Goal: Task Accomplishment & Management: Manage account settings

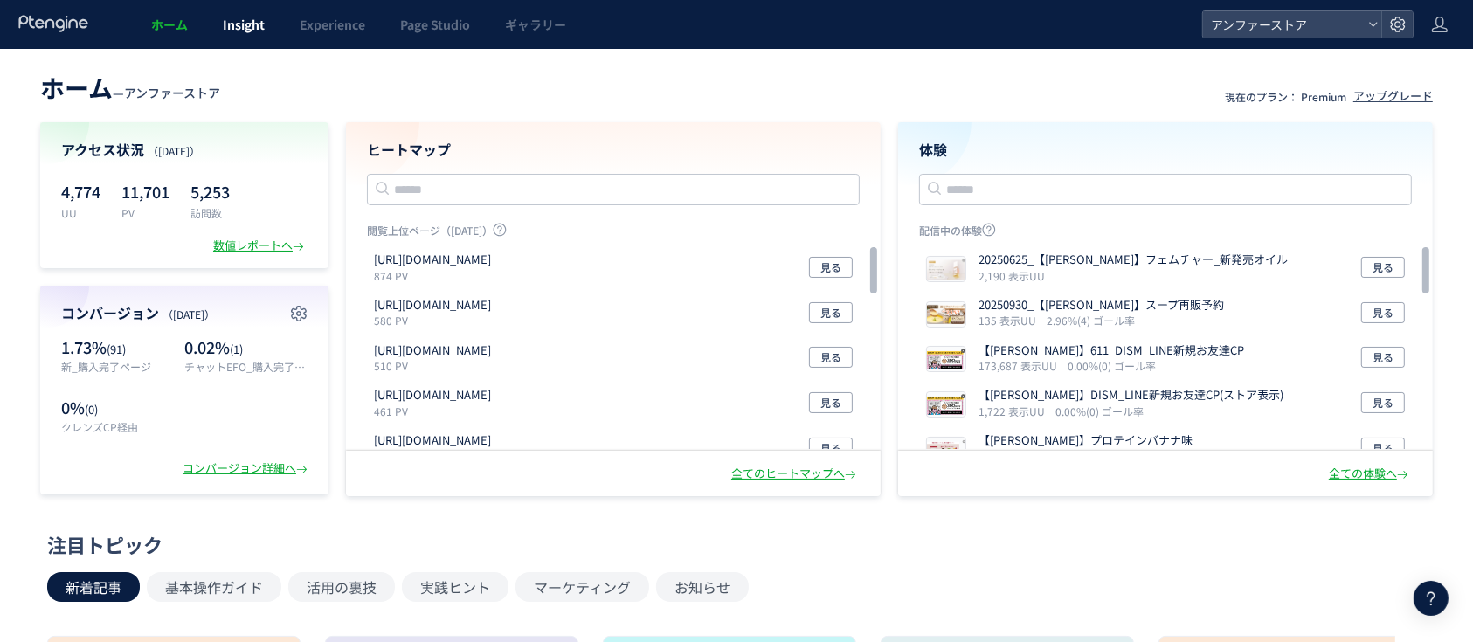
click at [258, 36] on link "Insight" at bounding box center [243, 24] width 77 height 49
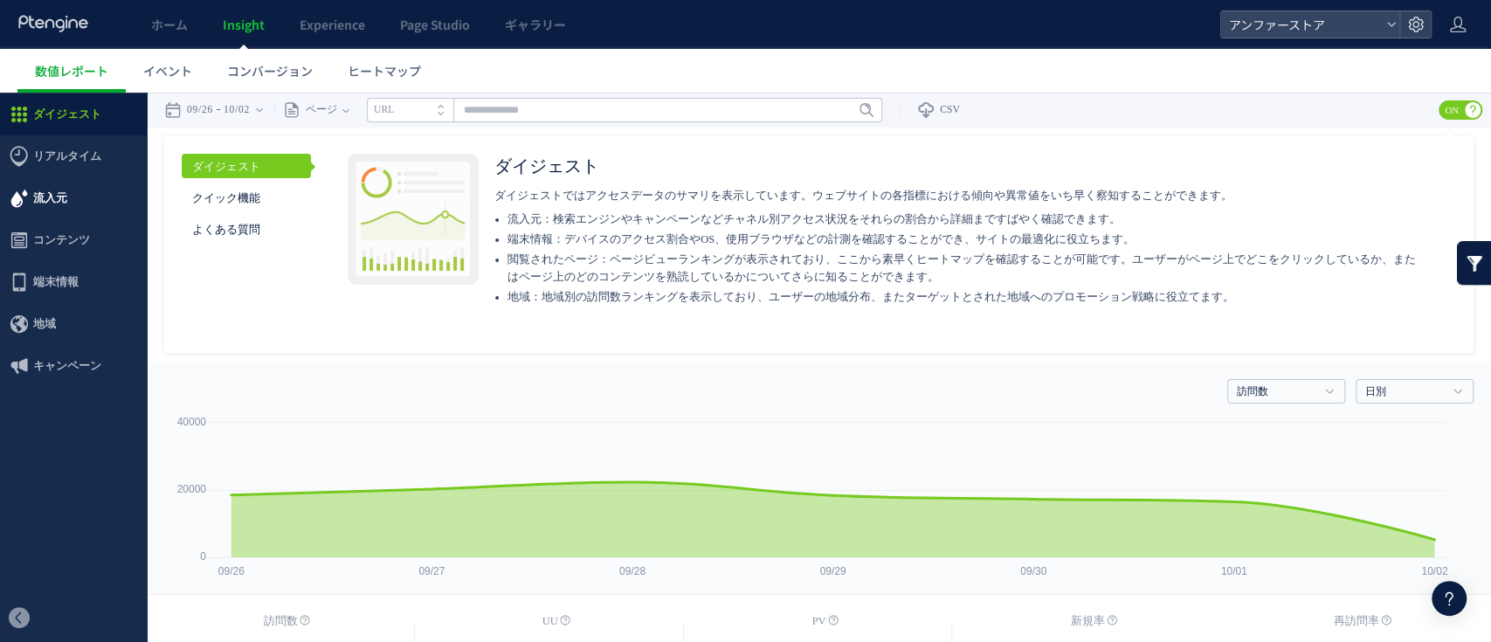
click at [118, 196] on span "流入元" at bounding box center [73, 198] width 147 height 42
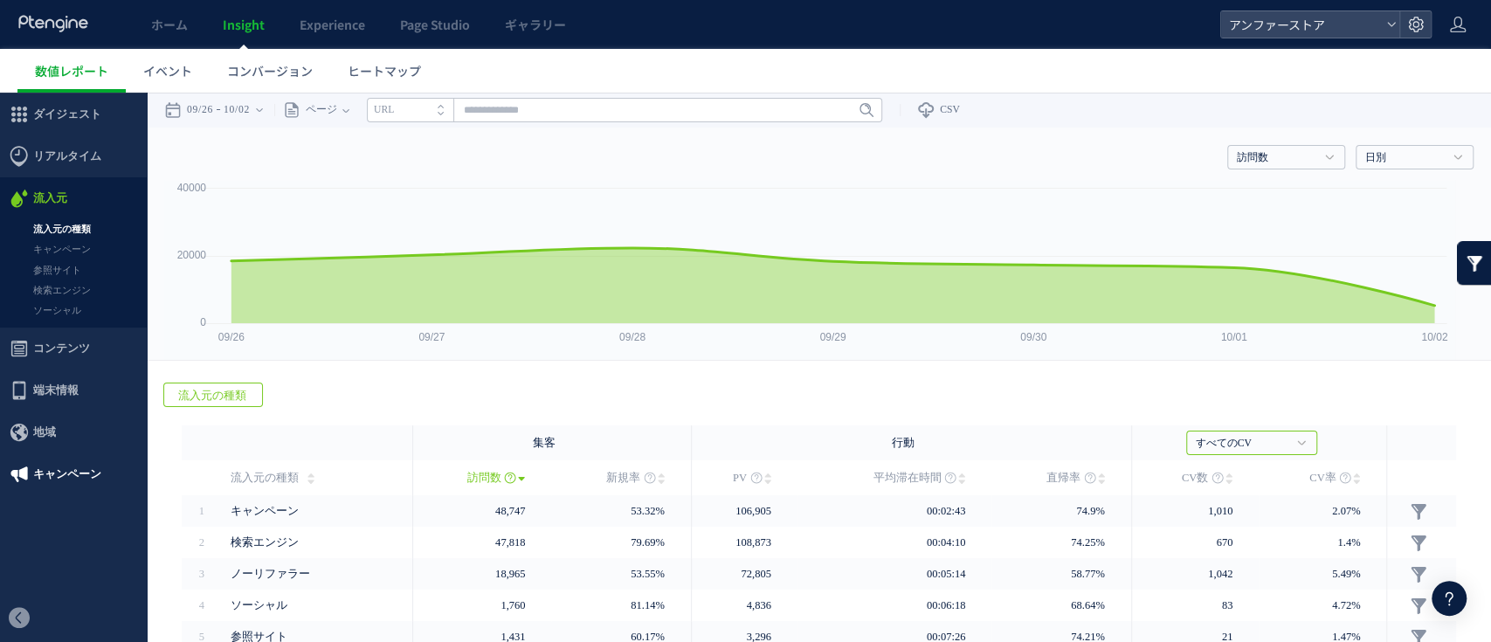
click at [42, 486] on span "キャンペーン" at bounding box center [67, 474] width 68 height 42
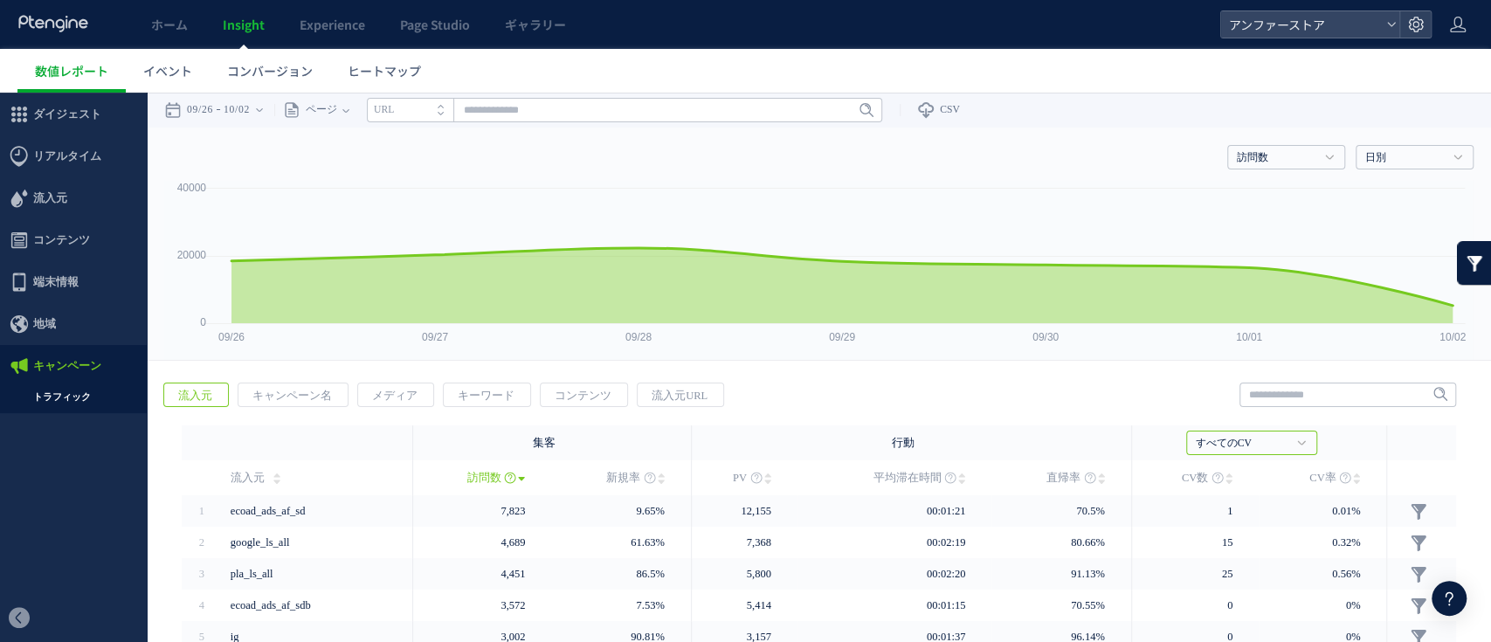
click at [67, 409] on ul "トラフィック" at bounding box center [73, 400] width 147 height 26
click at [191, 41] on link "ホーム" at bounding box center [170, 24] width 72 height 49
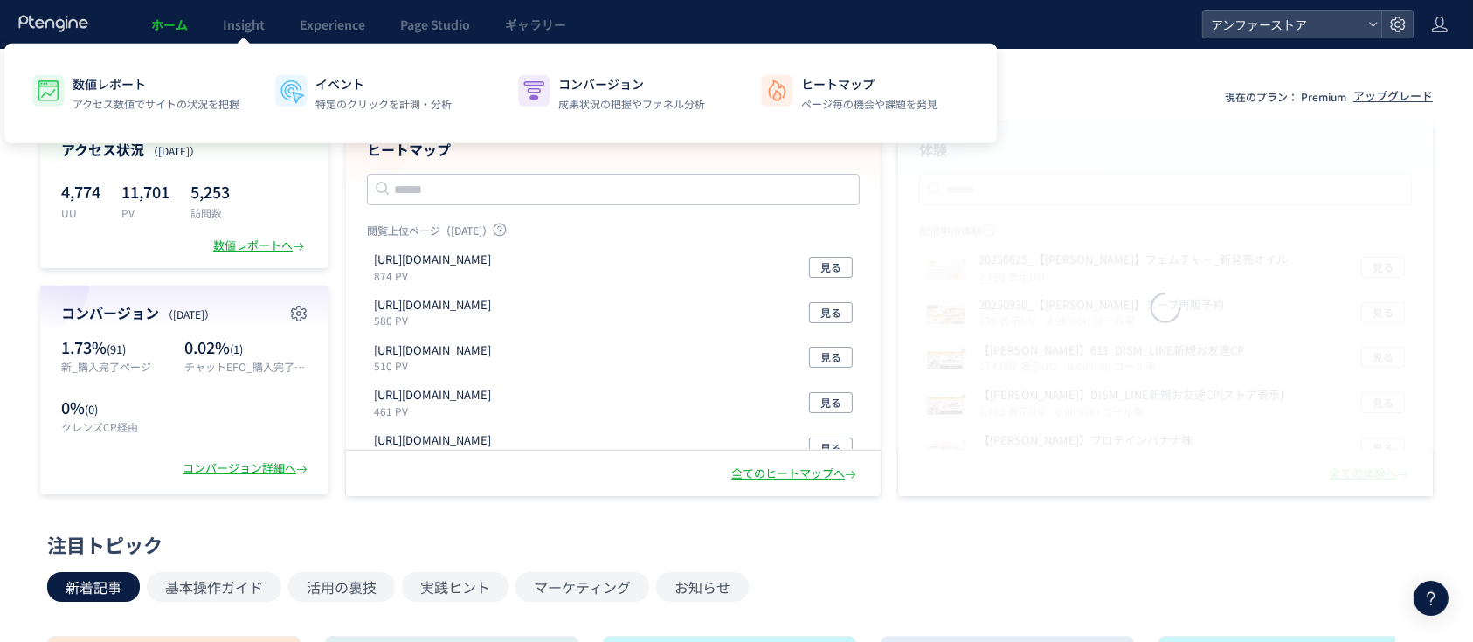
click at [272, 27] on link "Insight" at bounding box center [243, 24] width 77 height 49
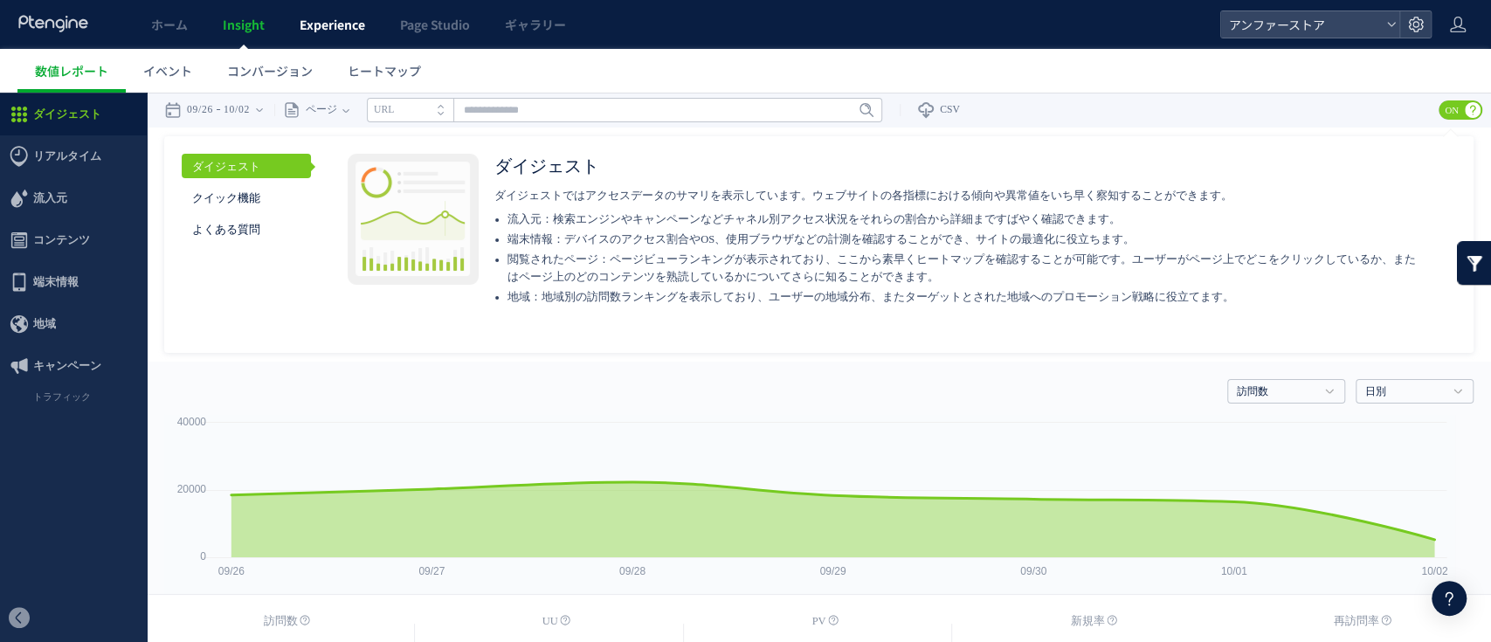
click at [332, 31] on span "Experience" at bounding box center [333, 24] width 66 height 17
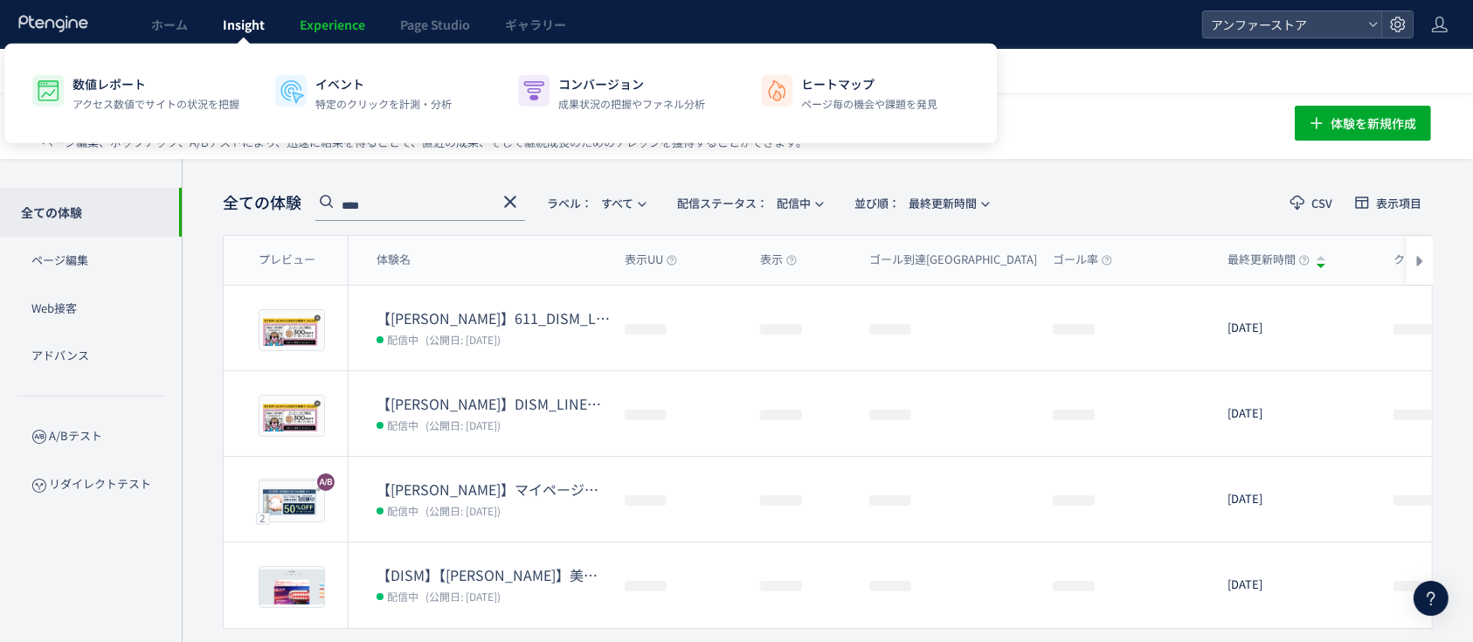
click at [252, 24] on span "Insight" at bounding box center [244, 24] width 42 height 17
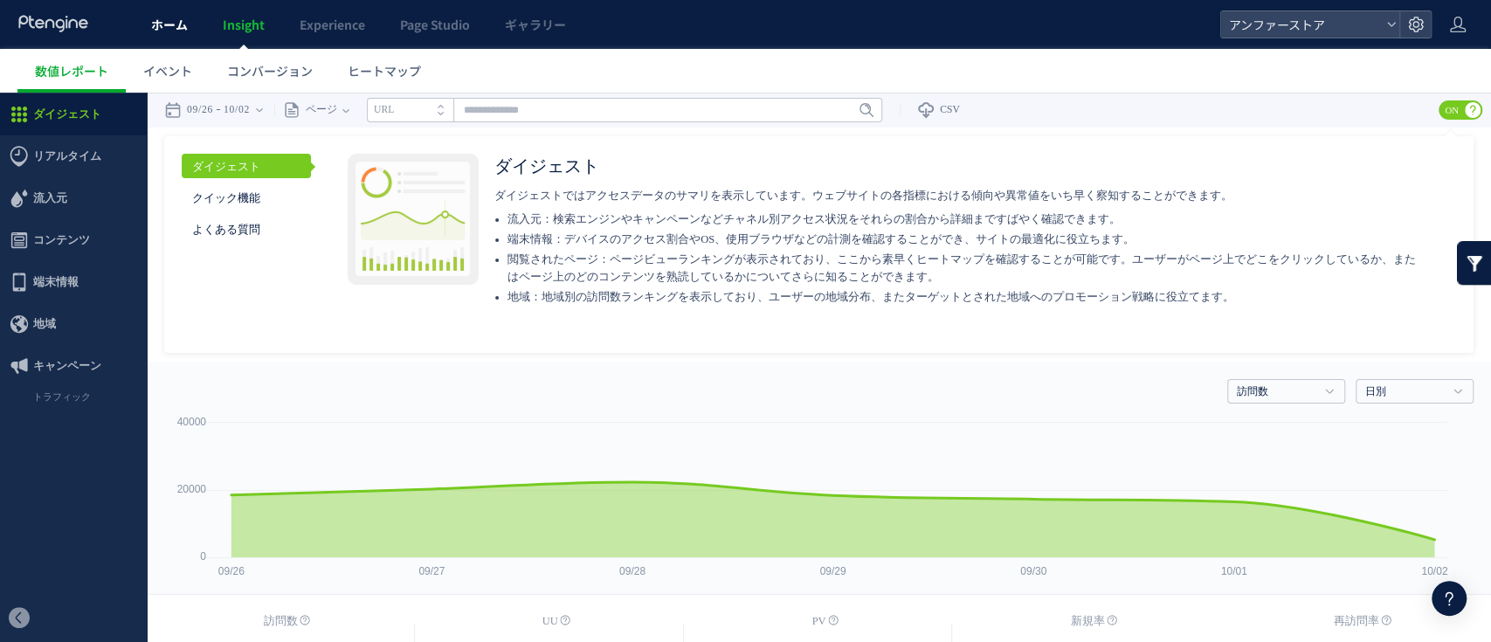
click at [169, 24] on span "ホーム" at bounding box center [169, 24] width 37 height 17
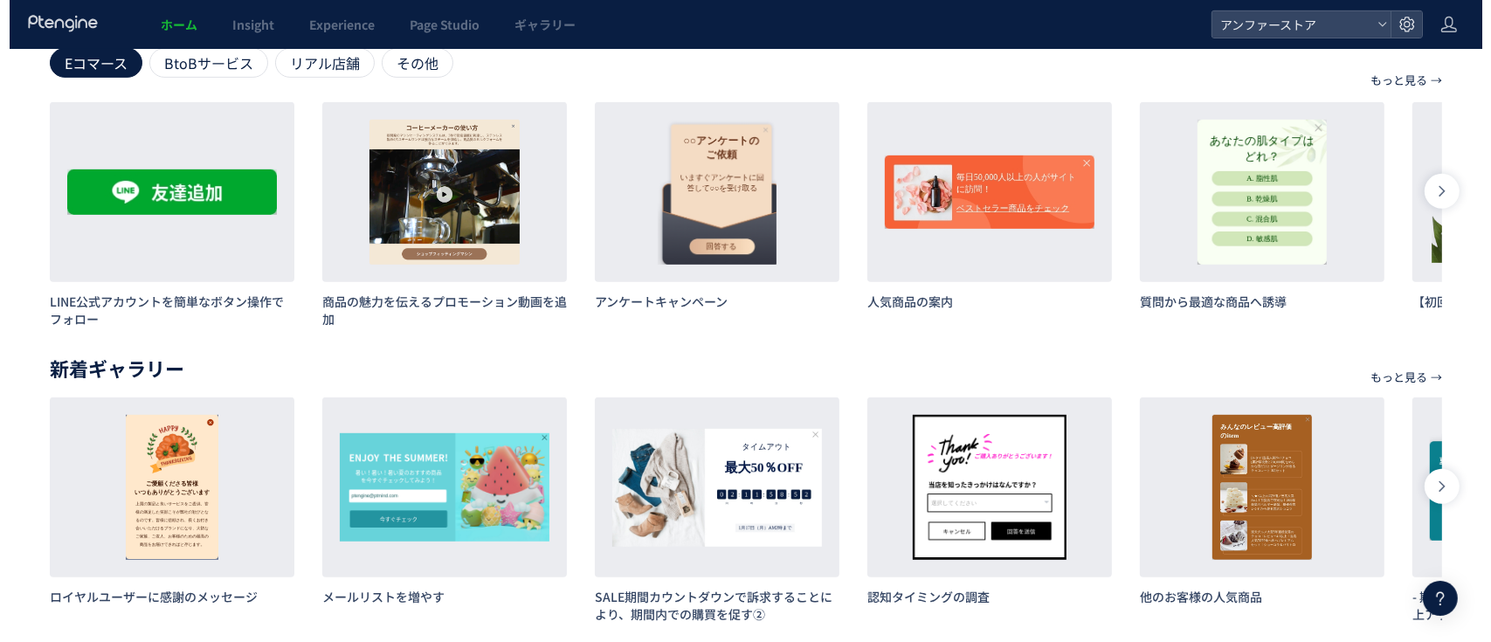
scroll to position [880, 0]
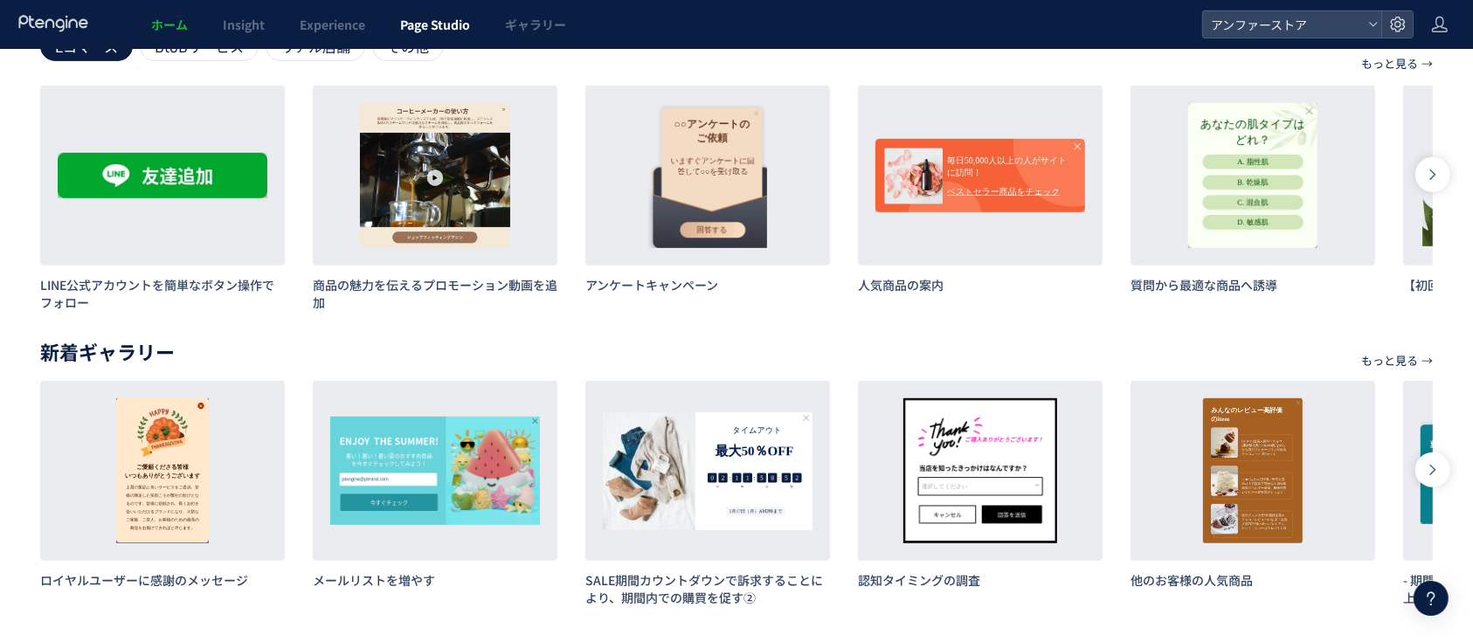
click at [415, 36] on link "Page Studio" at bounding box center [435, 24] width 105 height 49
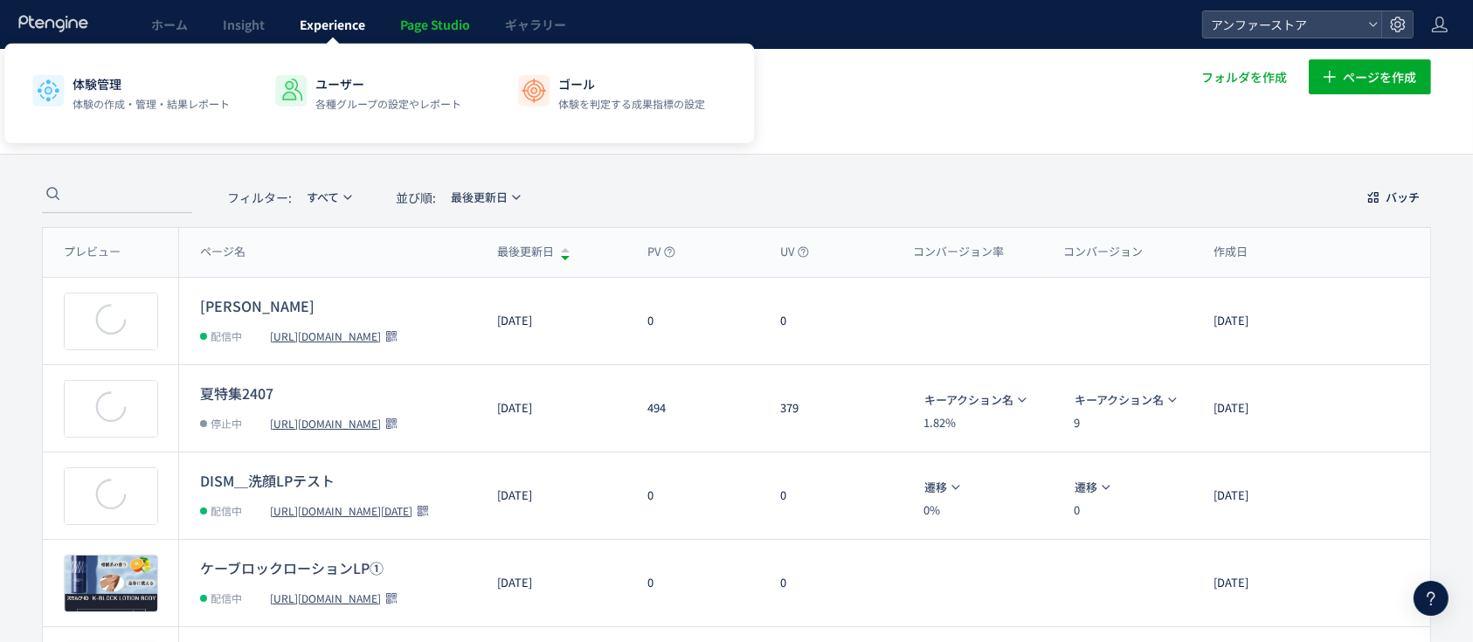
click at [327, 36] on link "Experience" at bounding box center [332, 24] width 100 height 49
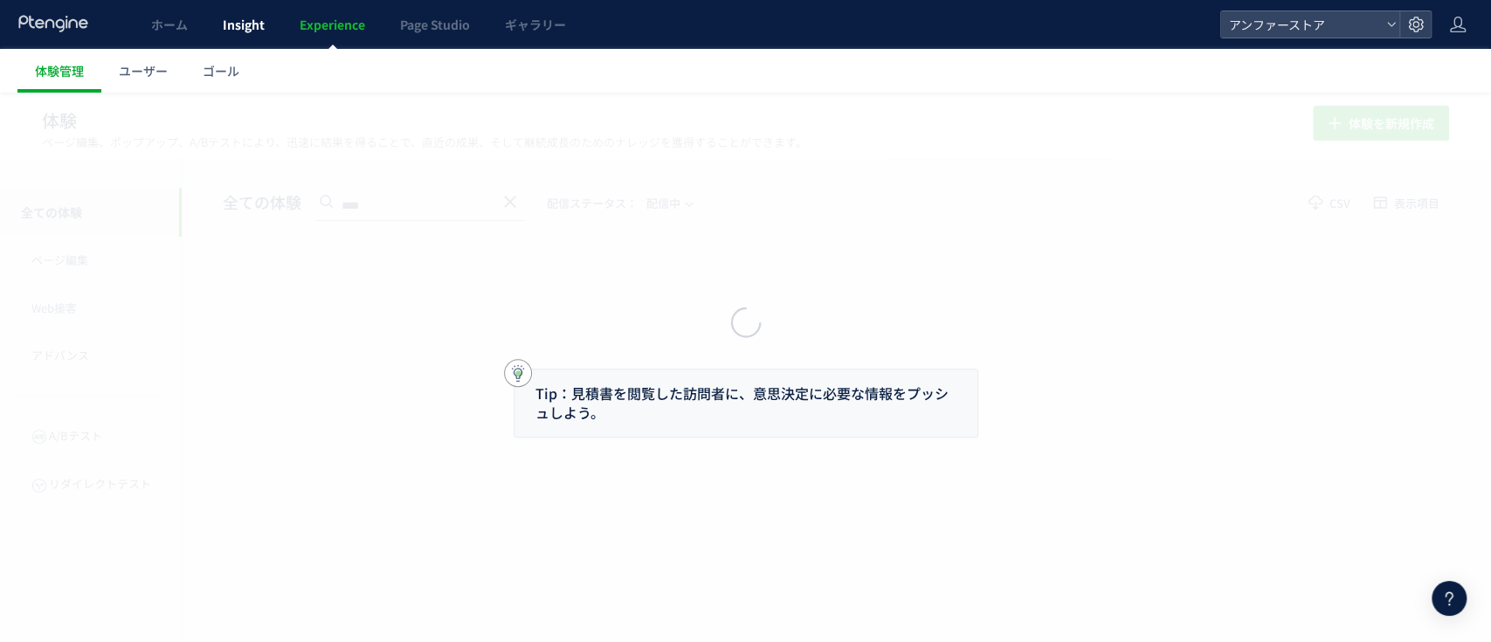
click at [244, 36] on div at bounding box center [745, 321] width 1491 height 642
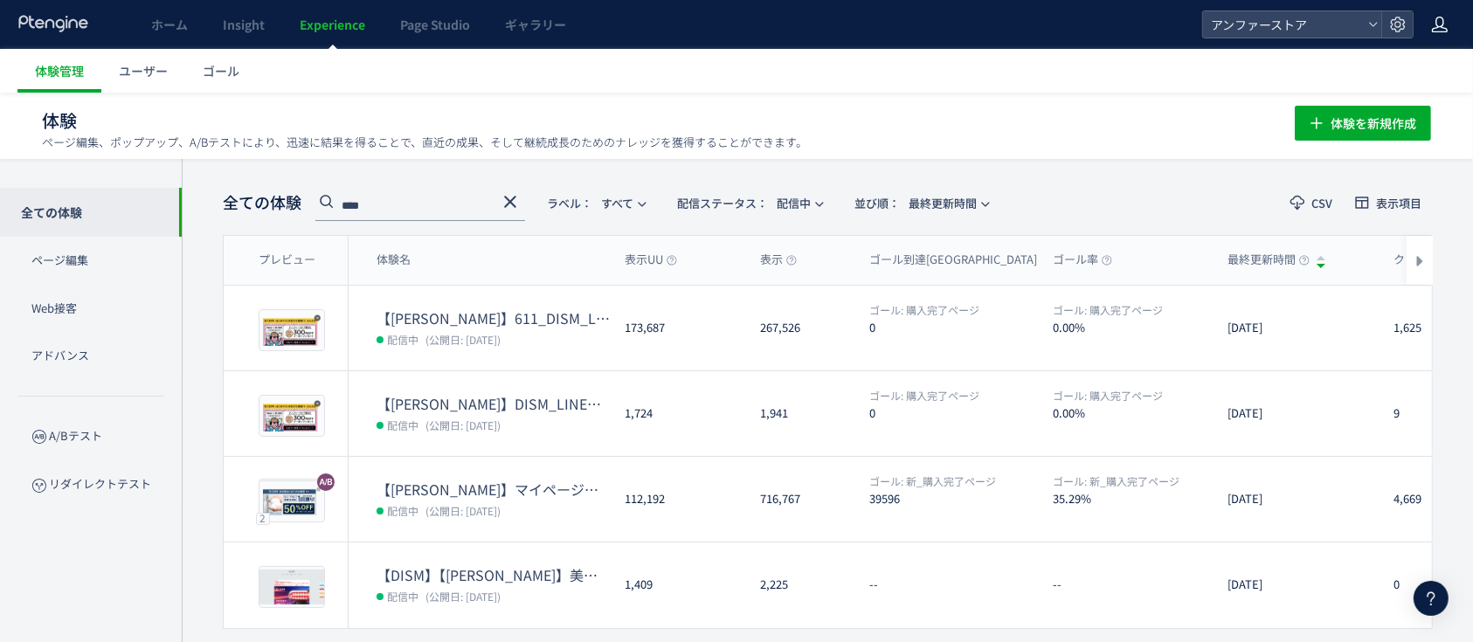
click at [1439, 31] on icon at bounding box center [1439, 24] width 17 height 17
click at [1398, 61] on span "アカウント設定" at bounding box center [1396, 68] width 86 height 17
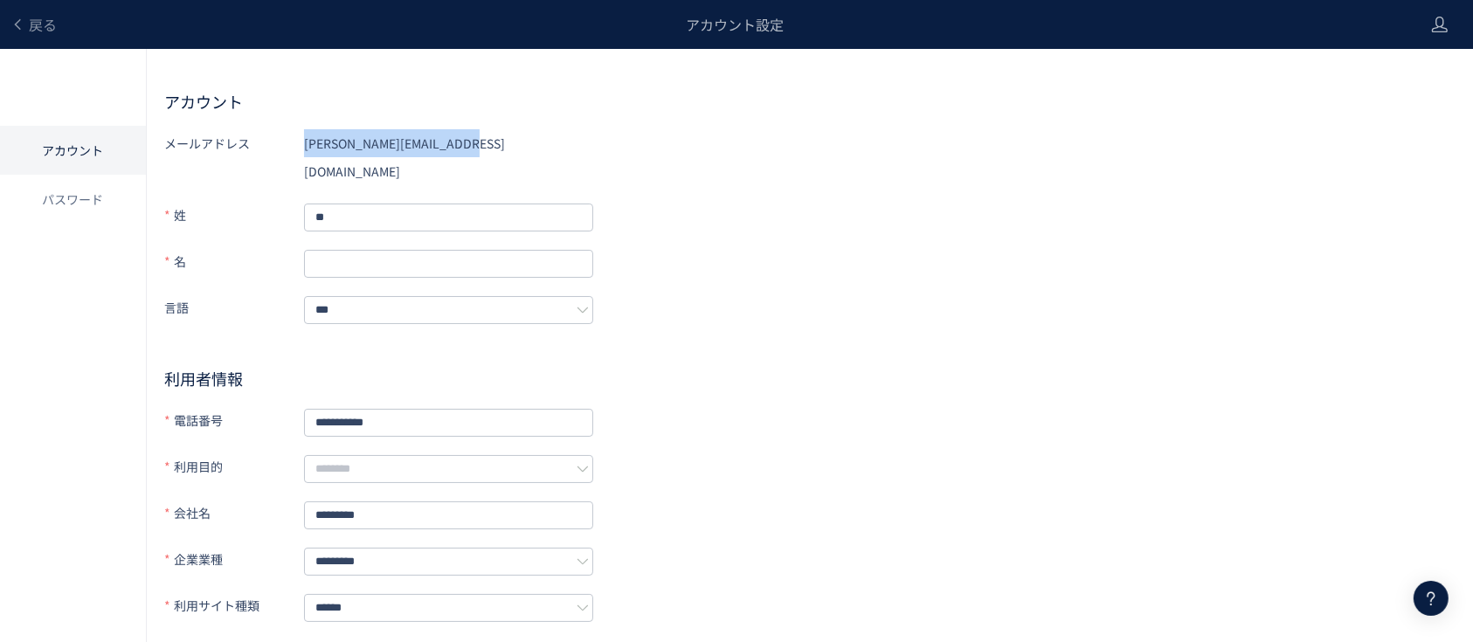
drag, startPoint x: 301, startPoint y: 144, endPoint x: 467, endPoint y: 146, distance: 166.0
click at [467, 146] on div "メールアドレス [PERSON_NAME][EMAIL_ADDRESS][DOMAIN_NAME]" at bounding box center [378, 157] width 429 height 56
copy div "メールアドレス [PERSON_NAME][EMAIL_ADDRESS][DOMAIN_NAME]"
click at [778, 336] on div "**********" at bounding box center [809, 425] width 1291 height 592
